Goal: Complete application form: Complete application form

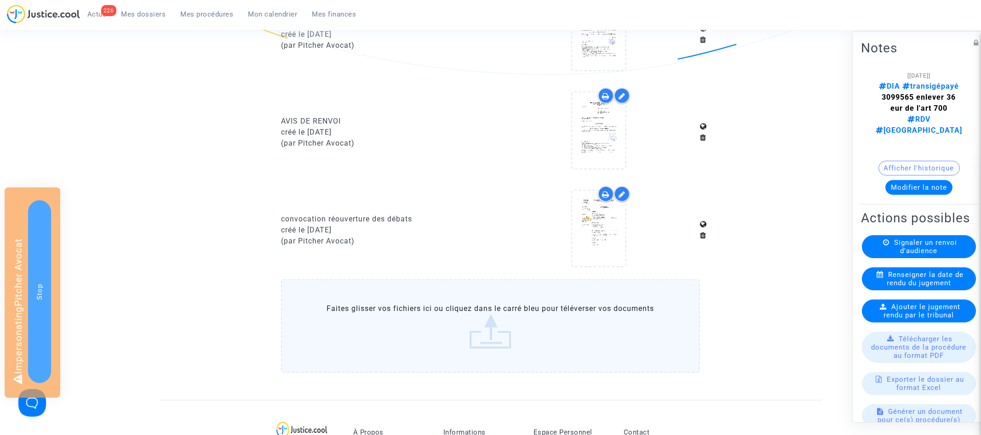
scroll to position [760, 0]
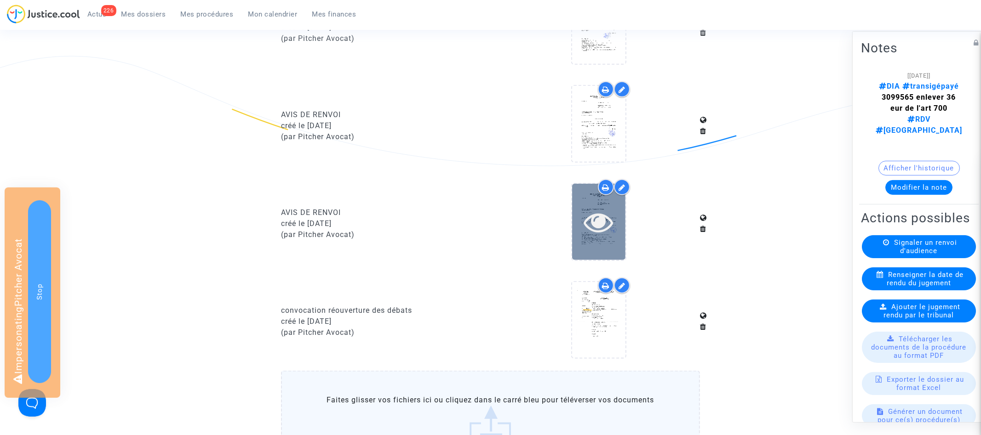
click at [609, 237] on icon at bounding box center [599, 221] width 30 height 29
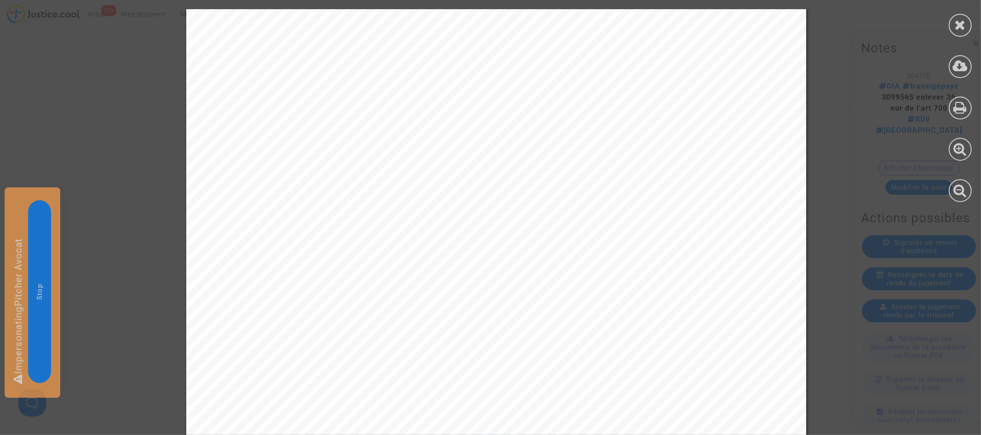
scroll to position [309, 0]
click at [965, 29] on icon at bounding box center [960, 25] width 11 height 14
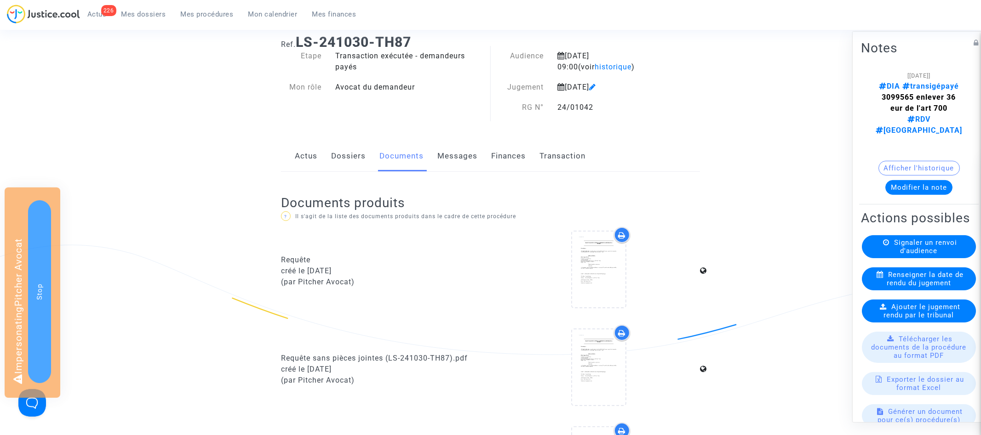
scroll to position [0, 0]
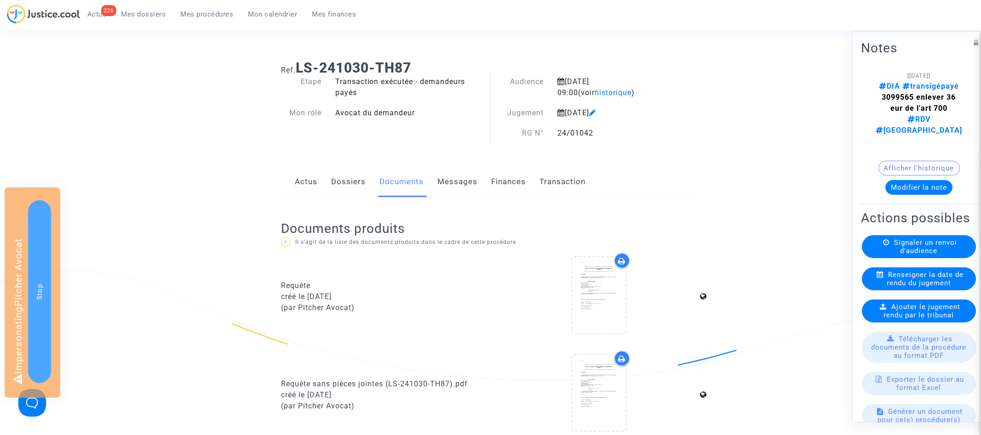
click at [549, 188] on link "Transaction" at bounding box center [562, 182] width 46 height 30
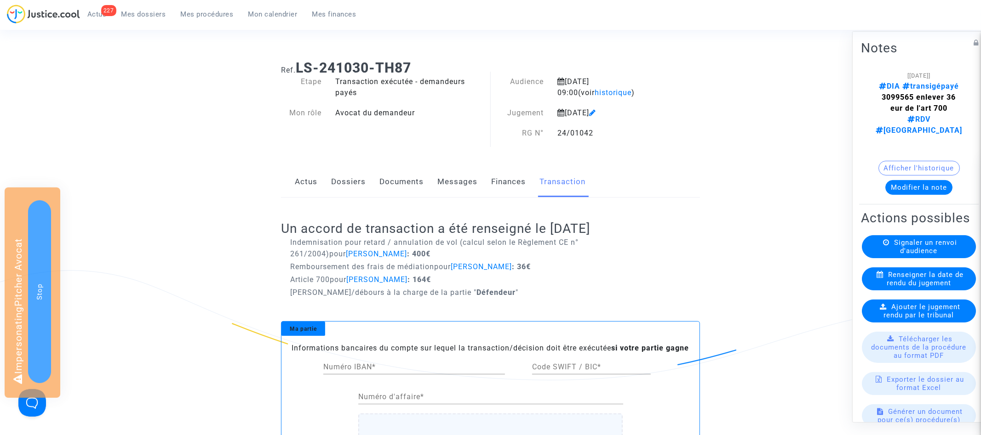
click at [301, 178] on link "Actus" at bounding box center [306, 182] width 23 height 30
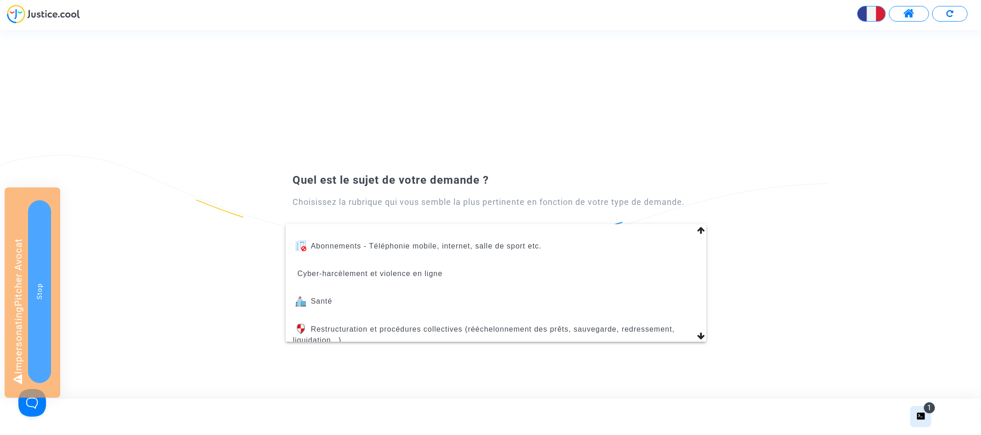
scroll to position [390, 0]
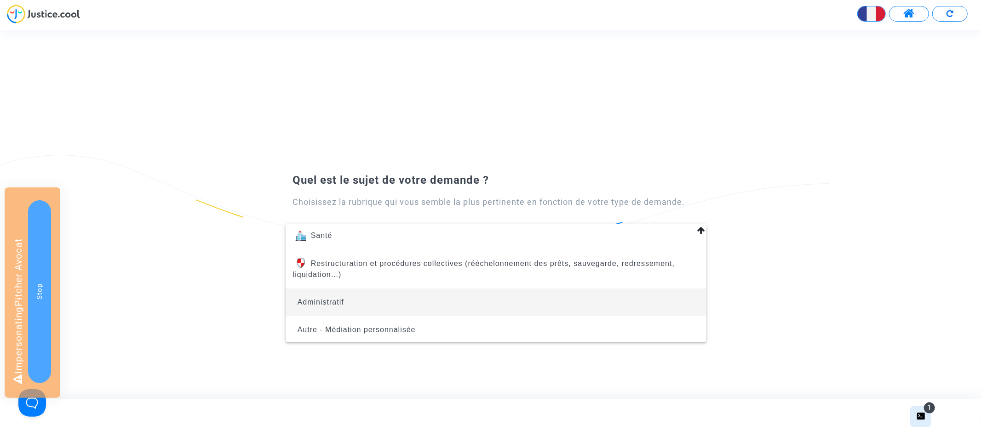
click at [430, 299] on span "Administratif" at bounding box center [496, 303] width 406 height 28
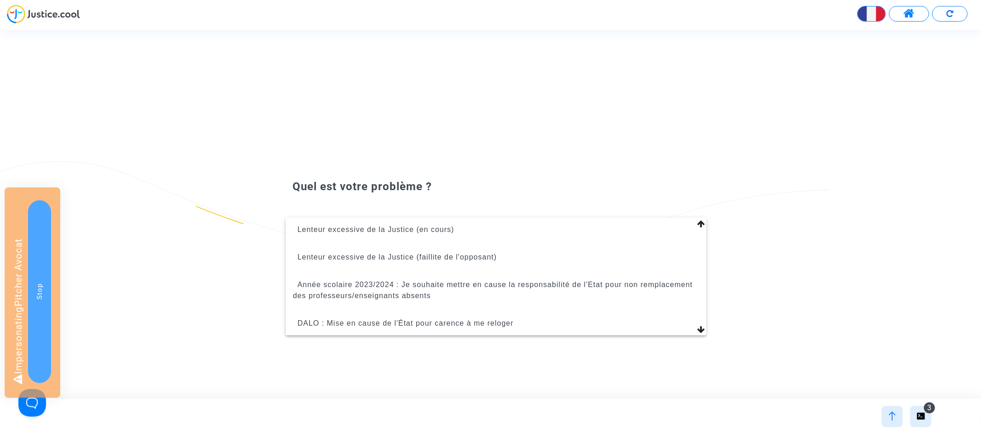
scroll to position [218, 0]
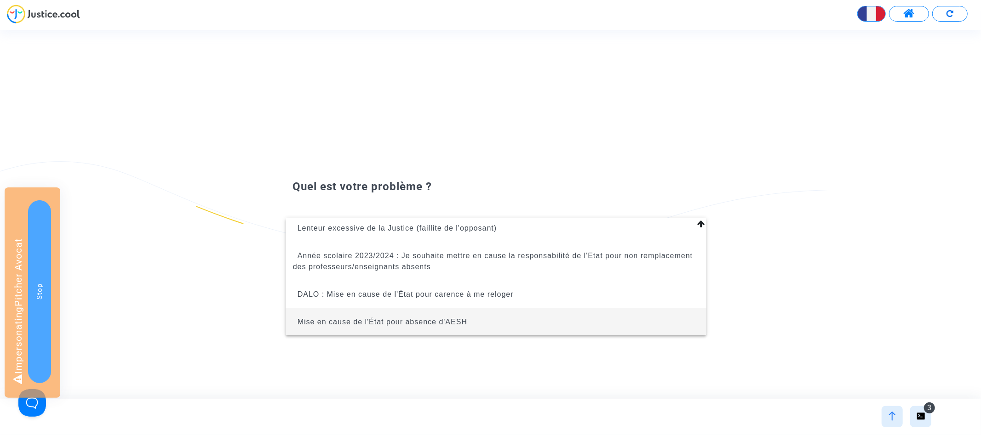
click at [444, 323] on span "Mise en cause de l'État pour absence d'AESH" at bounding box center [383, 322] width 170 height 8
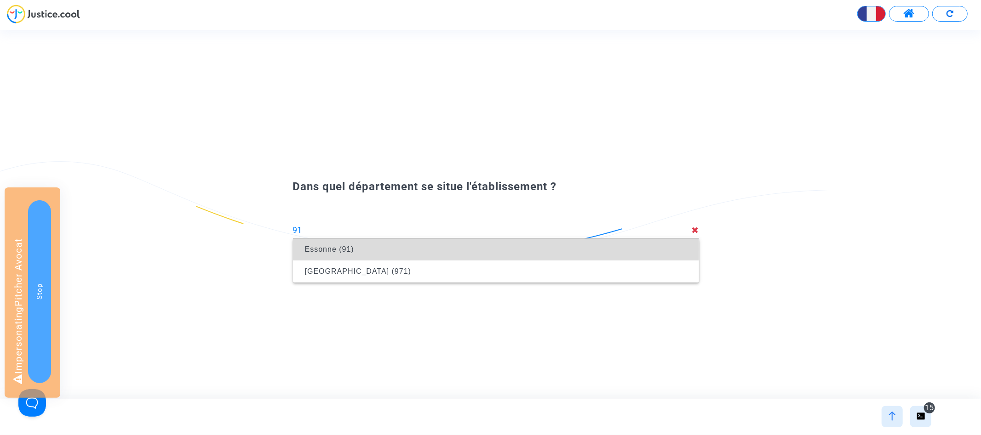
click at [452, 250] on span "Essonne (91)" at bounding box center [495, 250] width 391 height 26
type input "Essonne (91)"
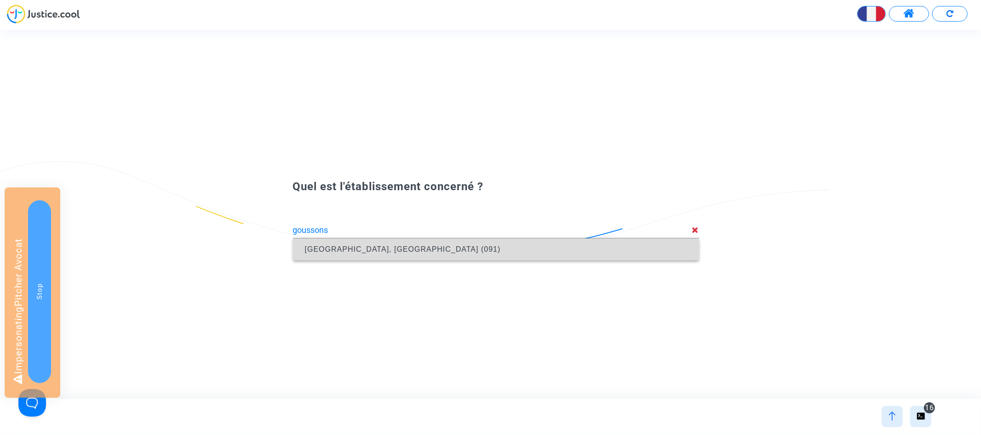
click at [420, 242] on span "Collège Les Goussons, Gif-sur-Yvette (091)" at bounding box center [495, 250] width 391 height 26
type input "Collège Les Goussons, Gif-sur-Yvette (091)"
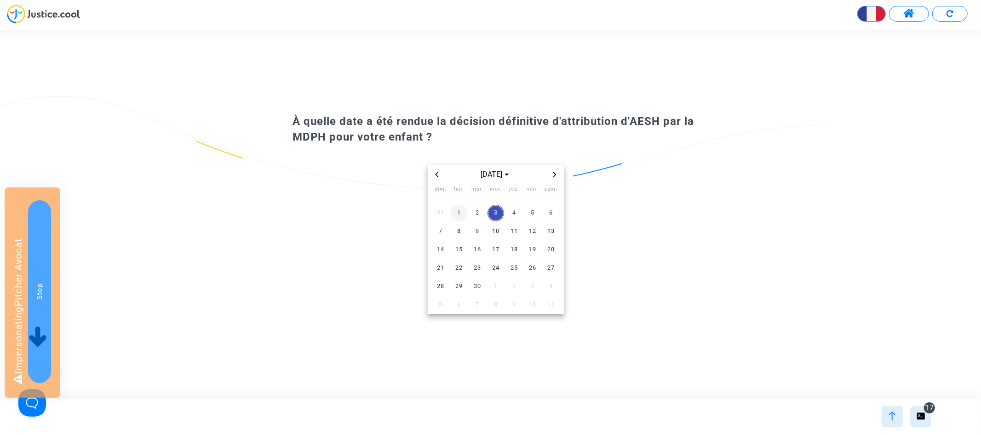
click at [460, 213] on span "1" at bounding box center [459, 213] width 17 height 17
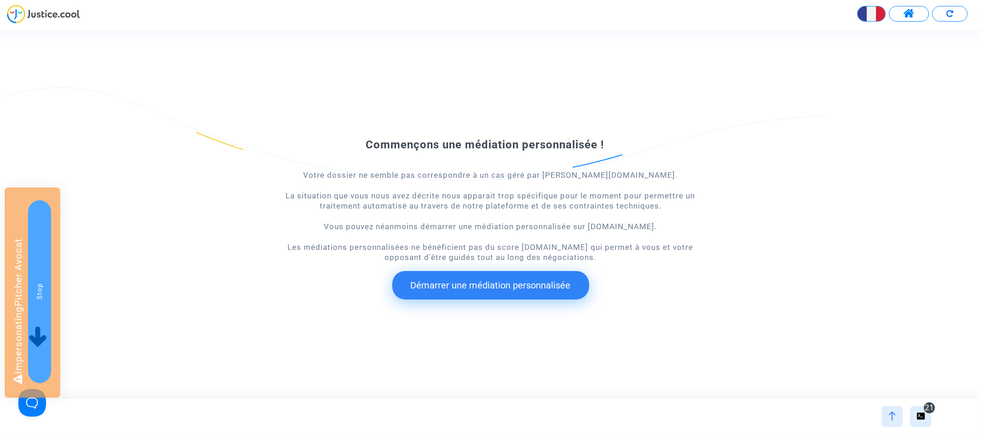
click at [897, 423] on div at bounding box center [892, 417] width 21 height 21
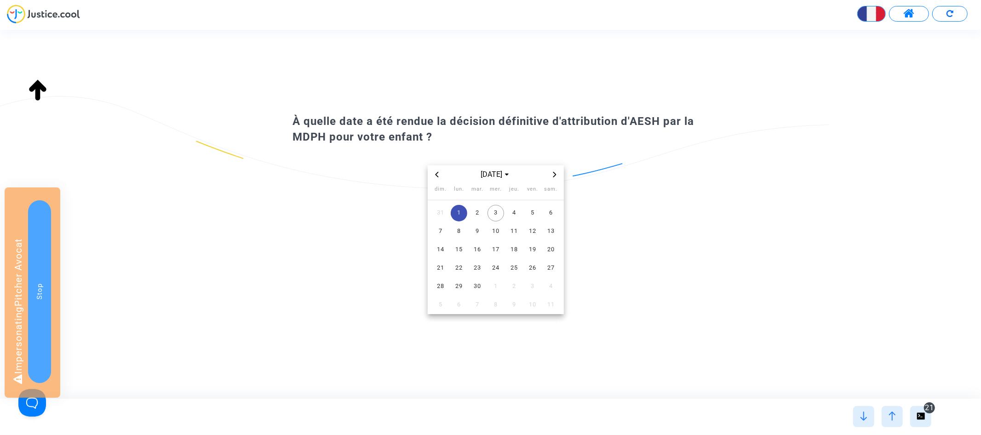
type input "Collège Les Goussons, Gif-sur-Yvette (091)"
click at [500, 178] on span "sept. 2025" at bounding box center [496, 174] width 38 height 11
click at [499, 240] on span "2023" at bounding box center [496, 238] width 32 height 14
click at [491, 240] on span "août" at bounding box center [495, 234] width 39 height 17
click at [497, 253] on span "16" at bounding box center [495, 250] width 17 height 17
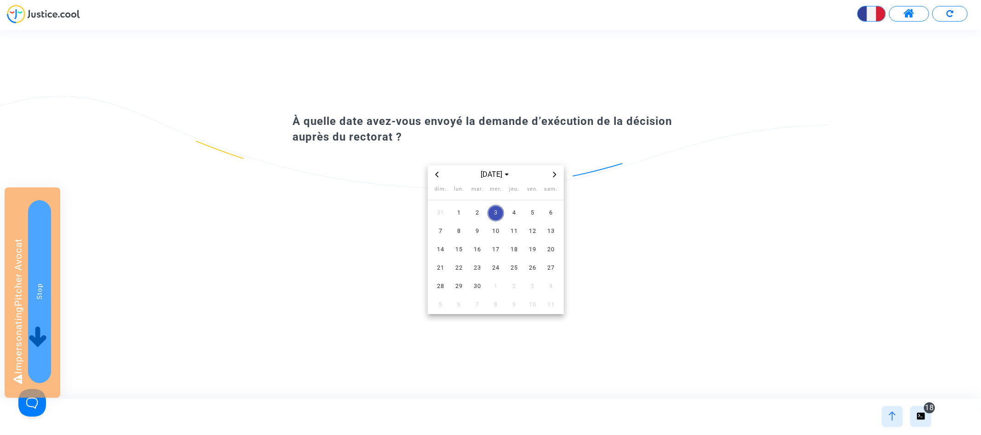
click at [438, 173] on icon "Previous month" at bounding box center [437, 175] width 6 height 6
click at [495, 244] on span "14" at bounding box center [495, 250] width 17 height 17
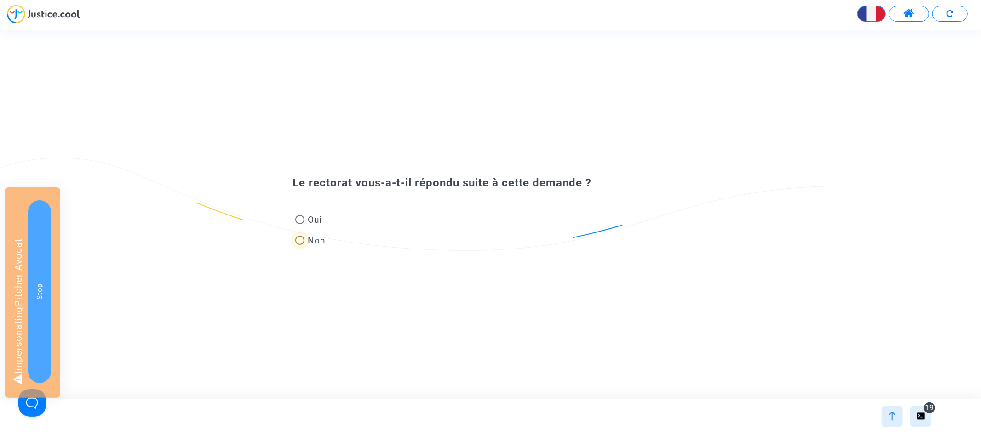
click at [311, 235] on span "Non" at bounding box center [315, 241] width 22 height 12
click at [300, 245] on input "Non" at bounding box center [299, 245] width 0 height 0
radio input "true"
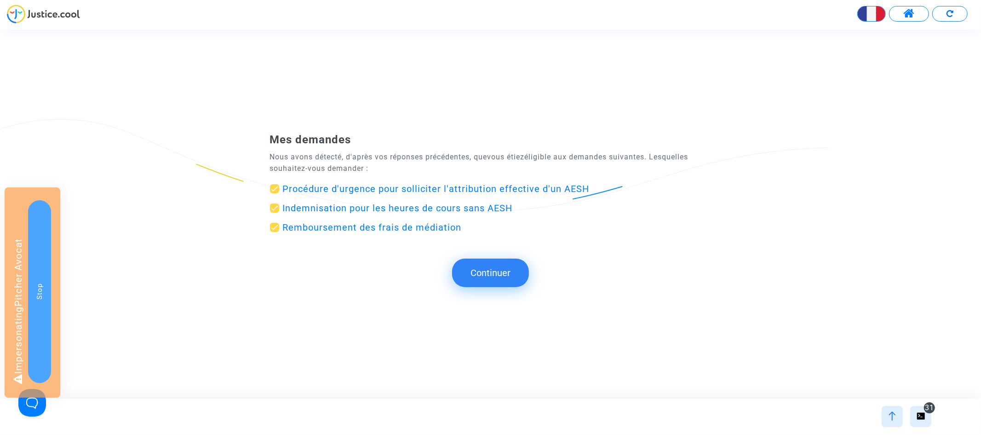
click at [504, 285] on button "Continuer" at bounding box center [490, 273] width 77 height 29
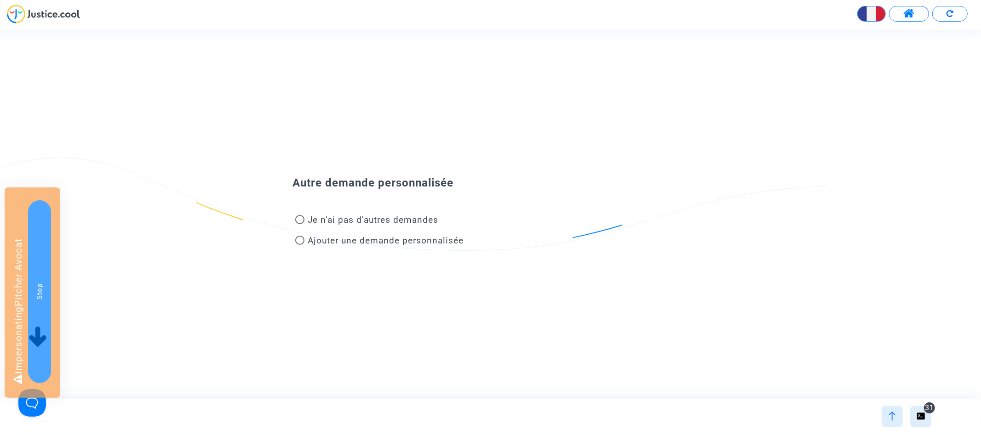
click at [399, 225] on span "Je n'ai pas d'autres demandes" at bounding box center [373, 220] width 131 height 11
click at [300, 225] on input "Je n'ai pas d'autres demandes" at bounding box center [299, 224] width 0 height 0
radio input "true"
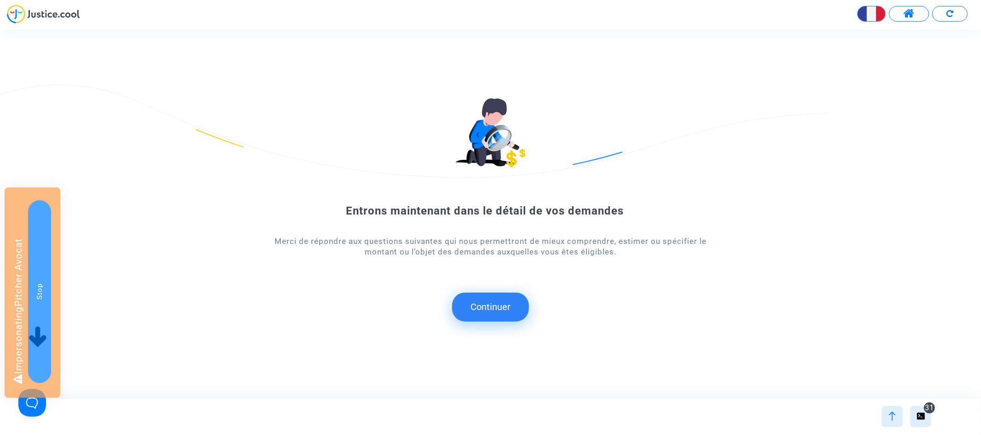
click at [489, 307] on button "Continuer" at bounding box center [490, 307] width 77 height 29
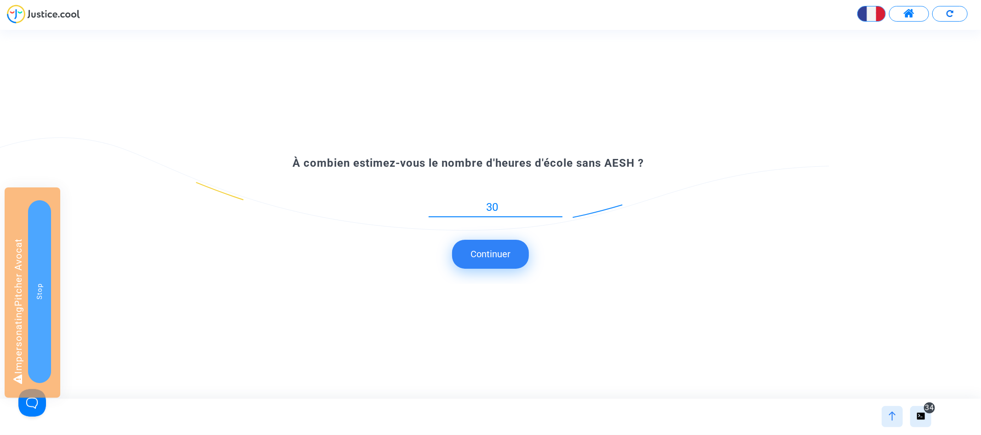
type input "30"
click at [499, 262] on button "Continuer" at bounding box center [490, 254] width 77 height 29
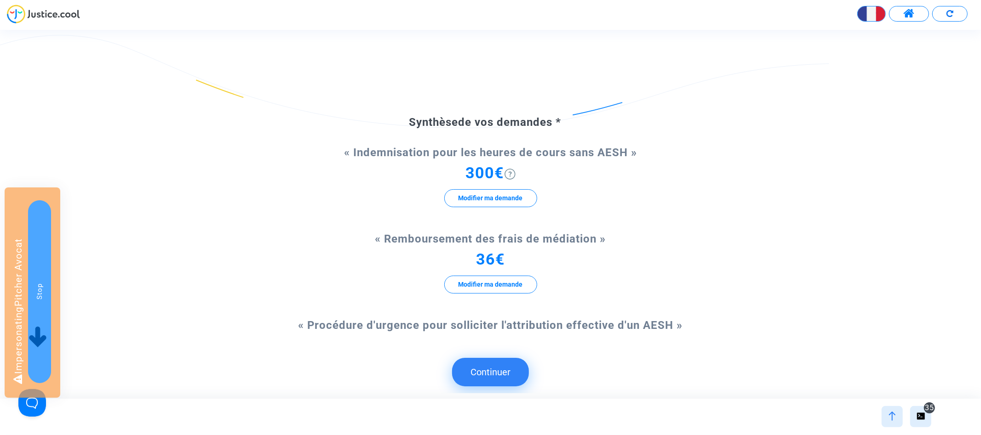
click at [496, 373] on button "Continuer" at bounding box center [490, 372] width 77 height 29
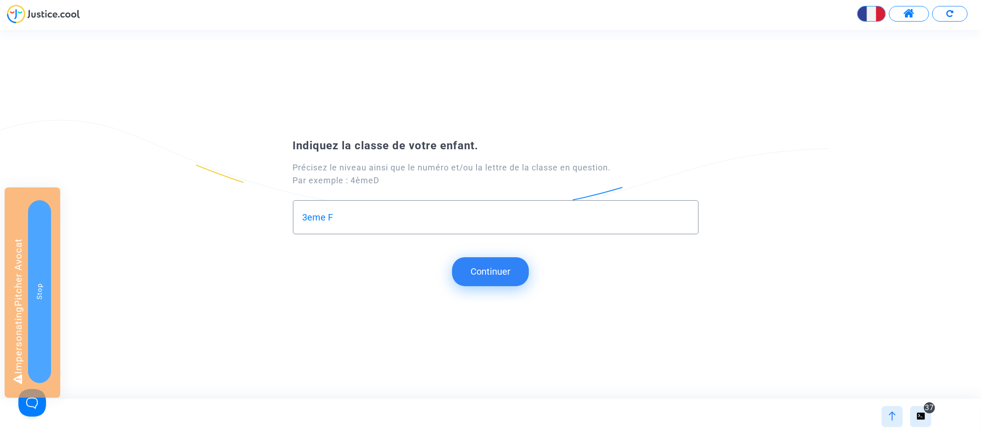
type input "3eme F"
click at [497, 276] on button "Continuer" at bounding box center [490, 272] width 77 height 29
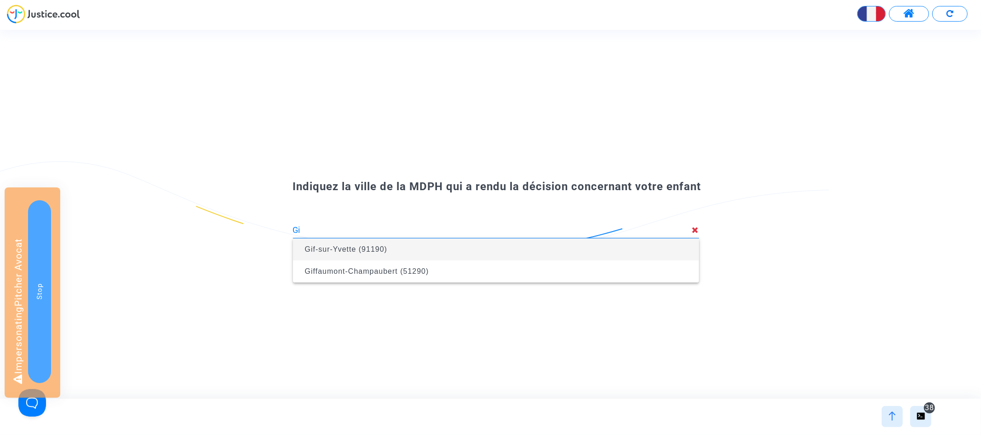
type input "G"
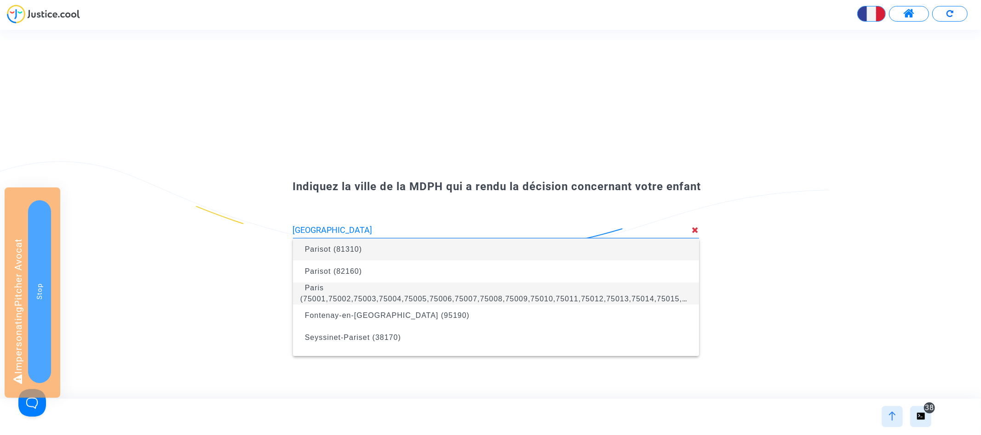
click at [457, 294] on span "Paris (75001,75002,75003,75004,75005,75006,75007,75008,75009,75010,75011,75012,…" at bounding box center [495, 293] width 391 height 37
type input "Paris (75001,75002,75003,75004,75005,75006,75007,75008,75009,75010,75011,75012,…"
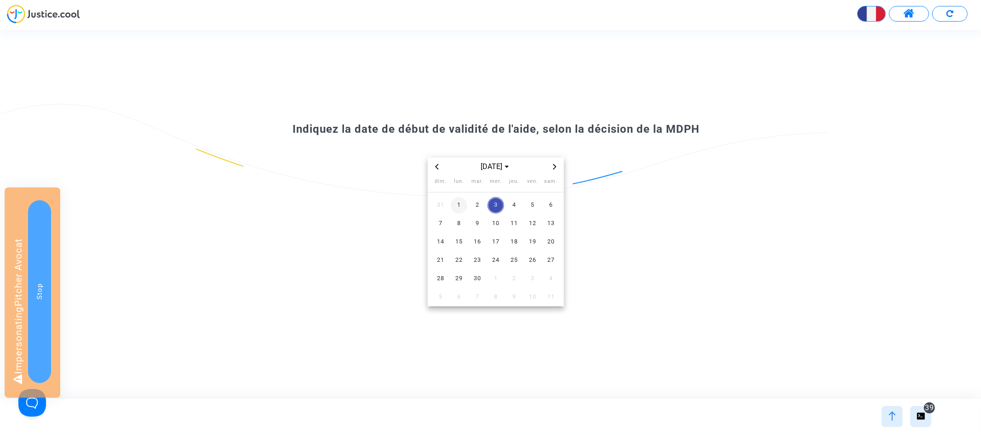
click at [459, 202] on span "1" at bounding box center [459, 205] width 17 height 17
click at [482, 241] on span "16" at bounding box center [477, 242] width 17 height 17
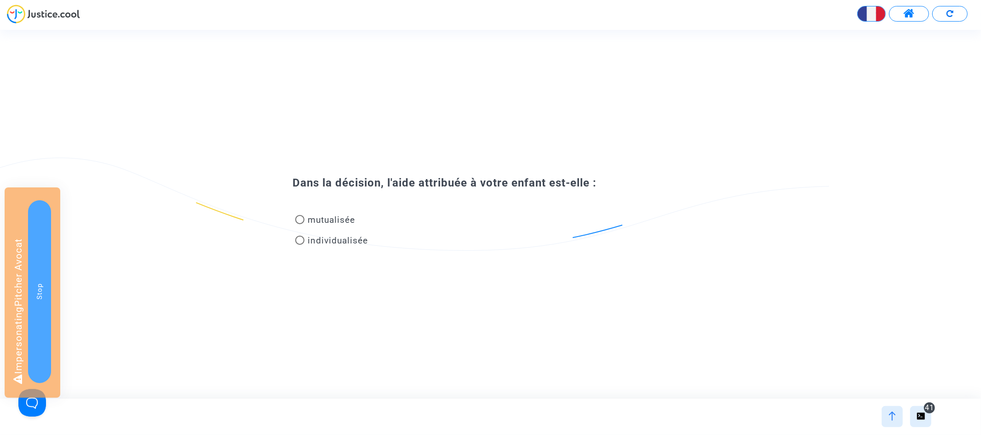
click at [332, 240] on span "individualisée" at bounding box center [338, 240] width 60 height 11
click at [300, 245] on input "individualisée" at bounding box center [299, 245] width 0 height 0
radio input "true"
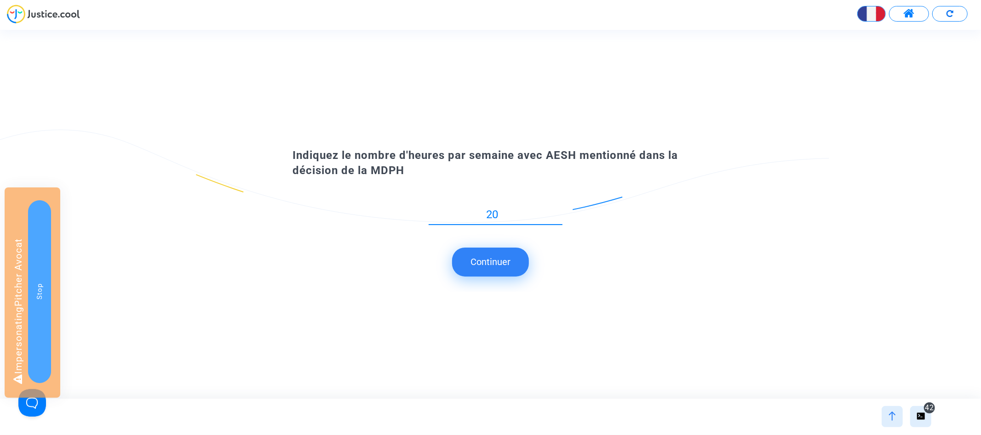
type input "20"
click at [494, 260] on button "Continuer" at bounding box center [490, 262] width 77 height 29
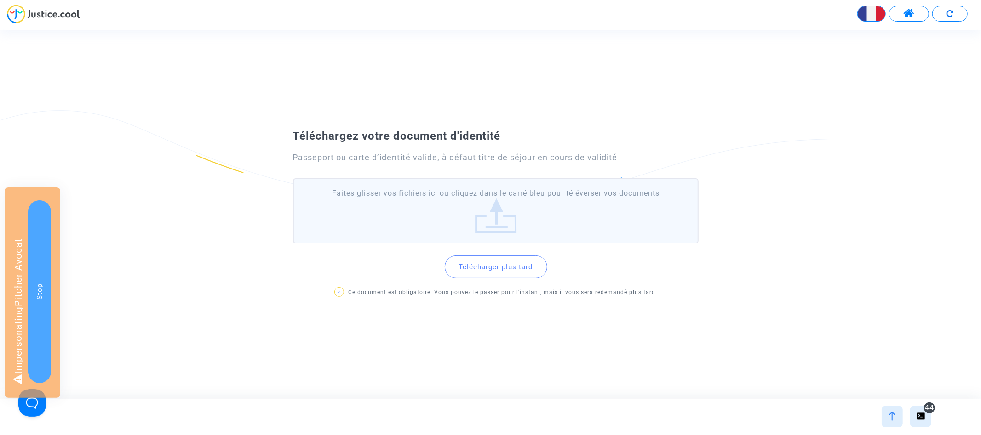
click at [502, 268] on button "Télécharger plus tard" at bounding box center [496, 267] width 103 height 23
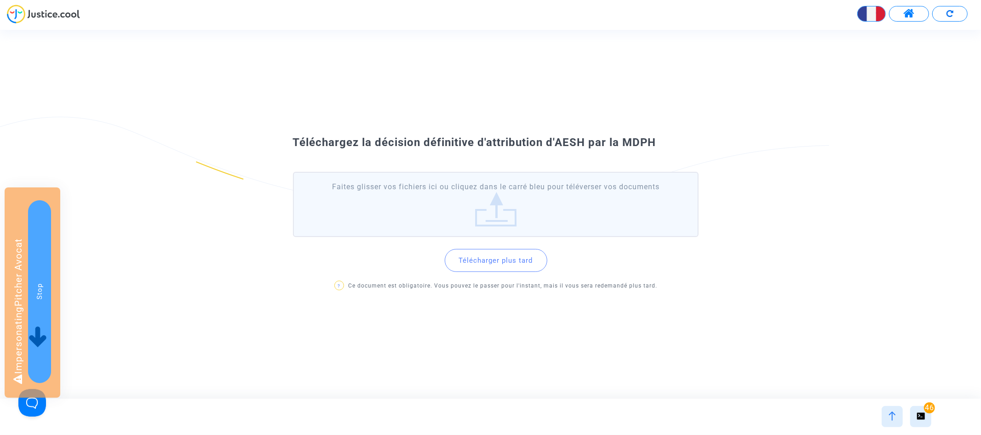
click at [497, 259] on button "Télécharger plus tard" at bounding box center [496, 260] width 103 height 23
click at [500, 261] on button "Télécharger plus tard" at bounding box center [496, 260] width 103 height 23
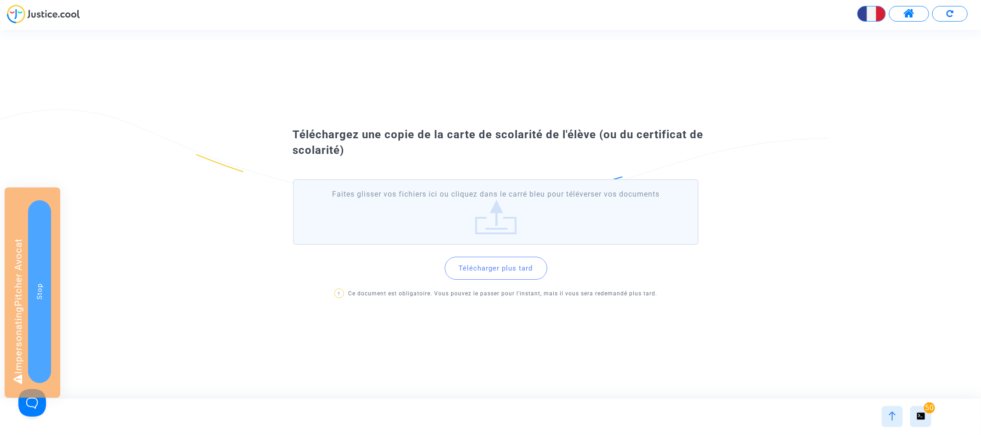
click at [498, 265] on button "Télécharger plus tard" at bounding box center [496, 268] width 103 height 23
click at [499, 275] on button "Télécharger plus tard" at bounding box center [496, 268] width 103 height 23
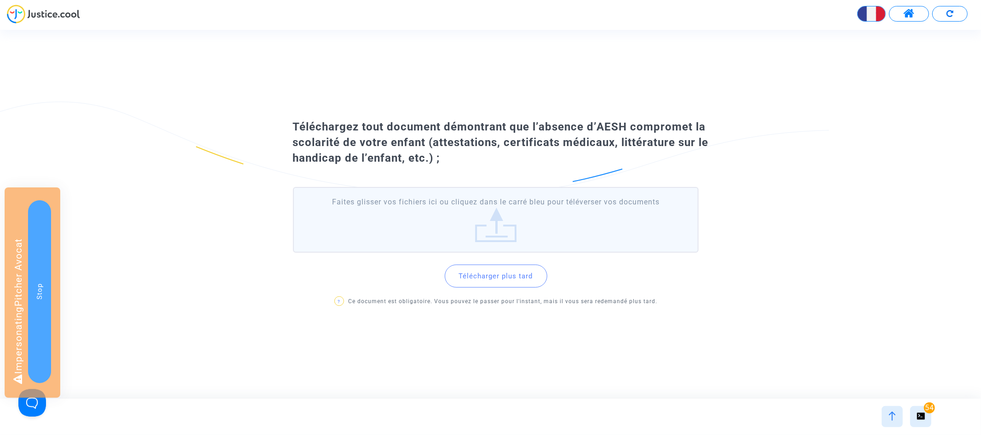
click at [501, 281] on button "Télécharger plus tard" at bounding box center [496, 276] width 103 height 23
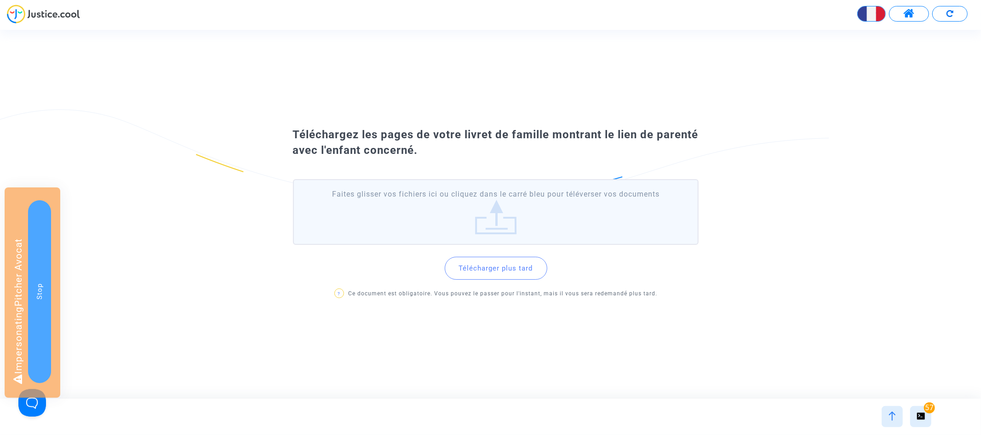
click at [493, 271] on button "Télécharger plus tard" at bounding box center [496, 268] width 103 height 23
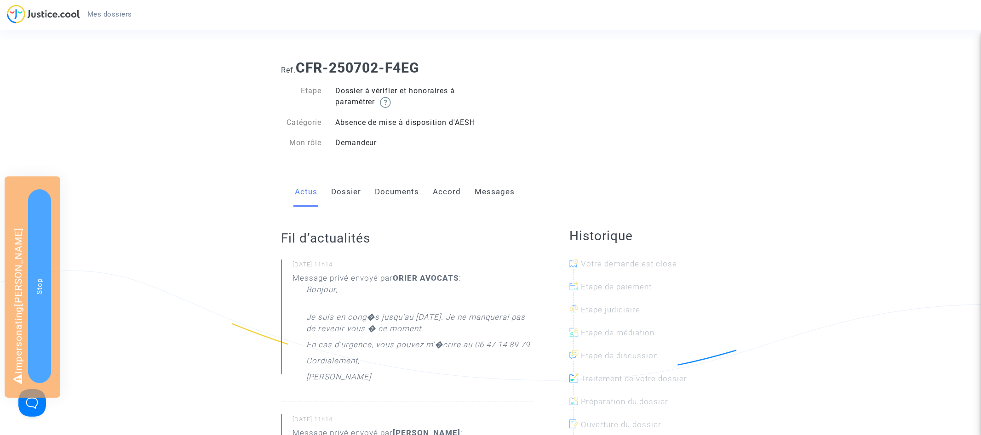
click at [399, 187] on link "Documents" at bounding box center [397, 192] width 44 height 30
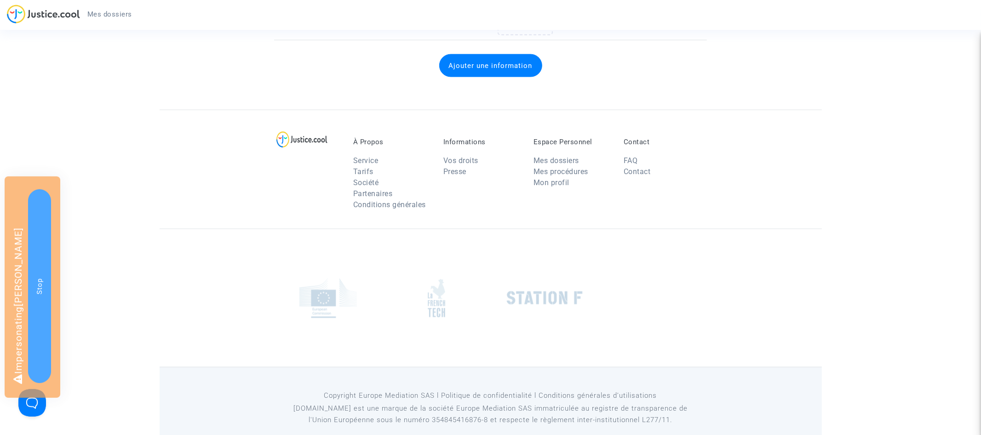
scroll to position [1212, 0]
